Goal: Find specific page/section: Find specific page/section

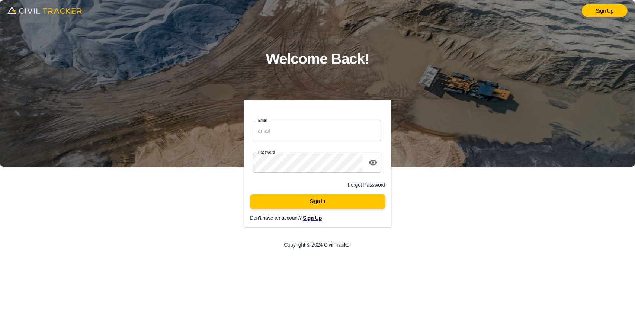
type input "support@civiltracker.xyz"
click at [290, 134] on input "support@civiltracker.xyz" at bounding box center [317, 131] width 129 height 20
click at [302, 200] on button "Sign In" at bounding box center [317, 201] width 135 height 15
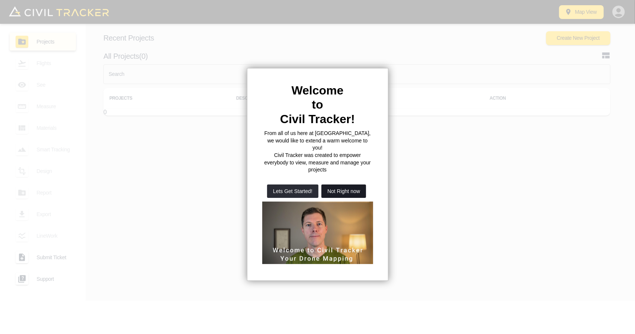
click at [337, 185] on button "Not Right now" at bounding box center [344, 191] width 45 height 13
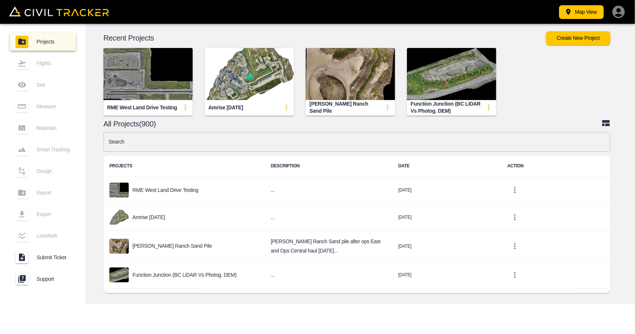
click at [155, 96] on img "button" at bounding box center [147, 74] width 89 height 52
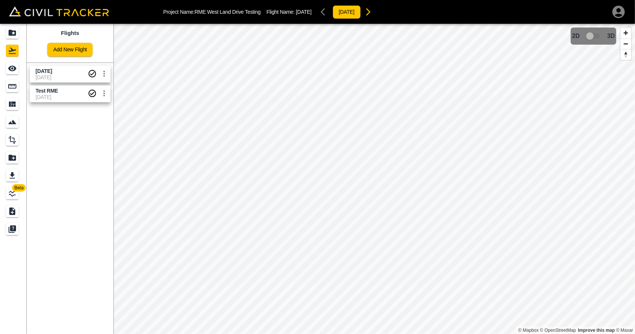
click at [56, 74] on span "Sept 12" at bounding box center [62, 71] width 52 height 7
click at [10, 67] on icon "See" at bounding box center [12, 69] width 8 height 6
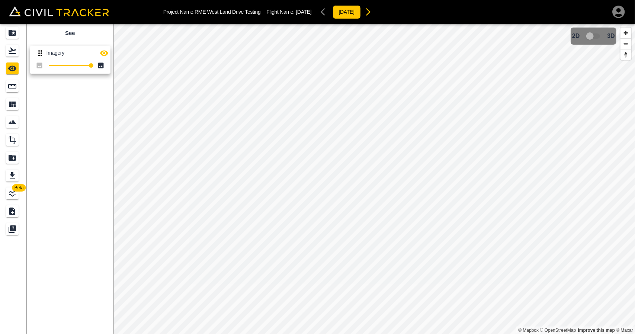
click at [104, 55] on icon "button" at bounding box center [104, 53] width 8 height 6
click at [104, 55] on icon "button" at bounding box center [104, 53] width 8 height 7
click at [14, 51] on icon "Flights" at bounding box center [12, 50] width 9 height 9
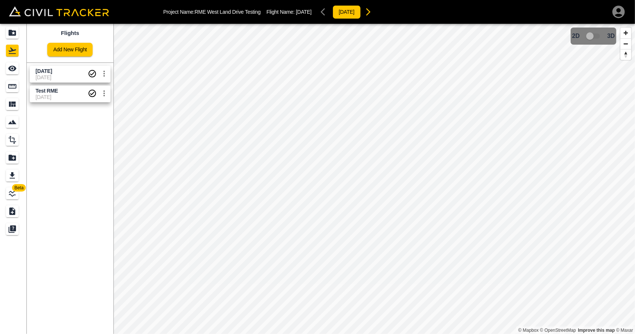
click at [42, 70] on span "Sept 12" at bounding box center [44, 71] width 16 height 6
click at [21, 66] on link at bounding box center [13, 69] width 27 height 18
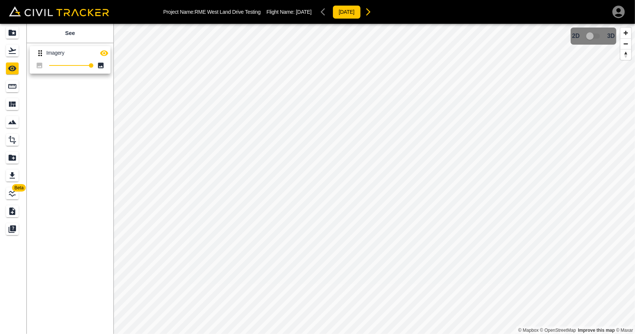
click at [104, 50] on icon "button" at bounding box center [104, 53] width 9 height 9
click at [14, 38] on div "Projects" at bounding box center [12, 33] width 13 height 12
